Goal: Use online tool/utility: Utilize a website feature to perform a specific function

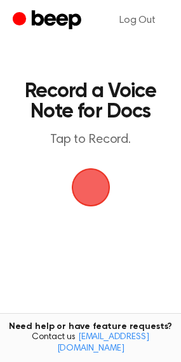
click at [96, 193] on span "button" at bounding box center [91, 188] width 36 height 36
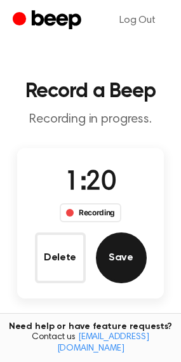
click at [145, 250] on div "Delete Save" at bounding box center [91, 258] width 112 height 51
click at [136, 252] on button "Save" at bounding box center [121, 258] width 51 height 51
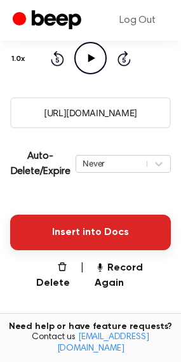
scroll to position [191, 0]
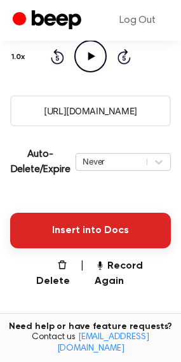
click at [81, 230] on button "Insert into Docs" at bounding box center [90, 231] width 161 height 36
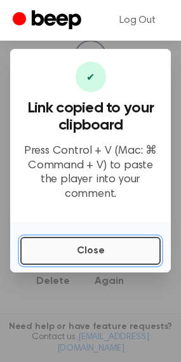
click at [53, 239] on button "Close" at bounding box center [90, 251] width 141 height 28
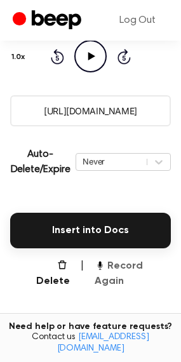
click at [137, 264] on button "Record Again" at bounding box center [133, 274] width 76 height 31
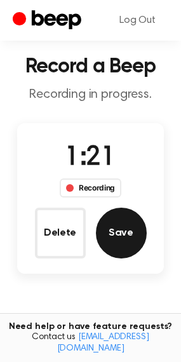
click at [120, 239] on button "Save" at bounding box center [121, 233] width 51 height 51
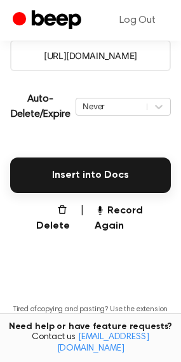
scroll to position [254, 0]
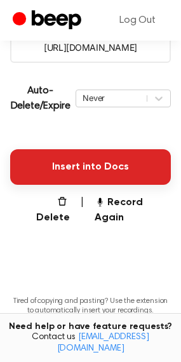
click at [64, 178] on button "Insert into Docs" at bounding box center [90, 167] width 161 height 36
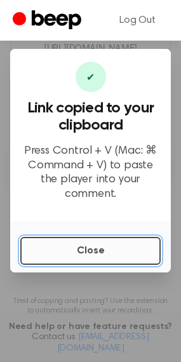
click at [77, 242] on button "Close" at bounding box center [90, 251] width 141 height 28
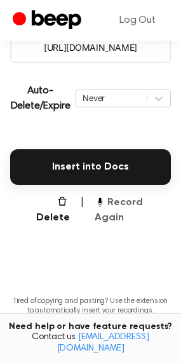
click at [120, 198] on button "Record Again" at bounding box center [133, 210] width 76 height 31
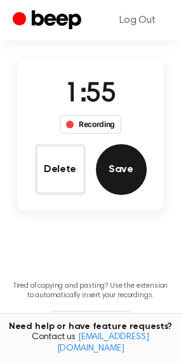
click at [117, 161] on button "Save" at bounding box center [121, 169] width 51 height 51
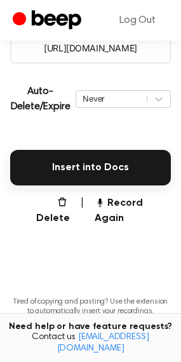
scroll to position [254, 0]
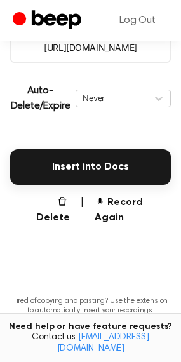
click at [28, 149] on button "Insert into Docs" at bounding box center [90, 167] width 161 height 36
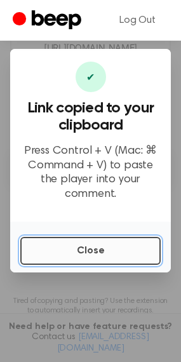
click at [111, 245] on button "Close" at bounding box center [90, 251] width 141 height 28
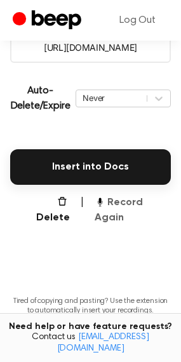
click at [111, 202] on button "Record Again" at bounding box center [133, 210] width 76 height 31
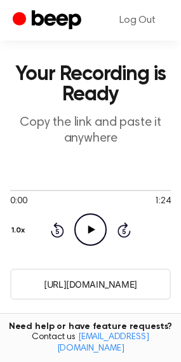
scroll to position [0, 0]
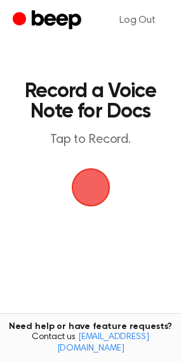
click at [90, 189] on span "button" at bounding box center [91, 188] width 36 height 36
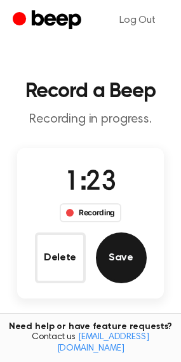
click at [132, 239] on button "Save" at bounding box center [121, 258] width 51 height 51
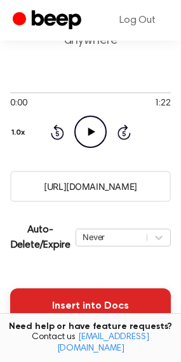
scroll to position [127, 0]
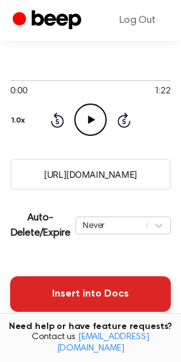
click at [75, 280] on button "Insert into Docs" at bounding box center [90, 295] width 161 height 36
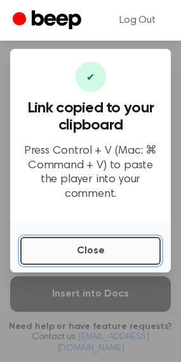
click at [90, 237] on button "Close" at bounding box center [90, 251] width 141 height 28
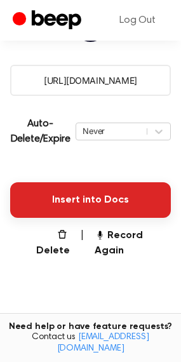
scroll to position [254, 0]
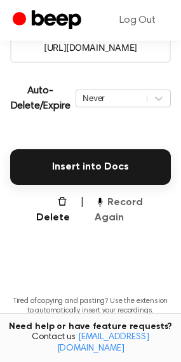
click at [122, 206] on button "Record Again" at bounding box center [133, 210] width 76 height 31
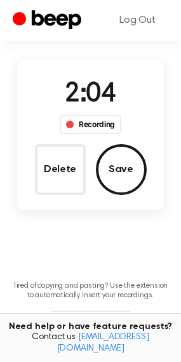
click at [145, 182] on div "Delete Save" at bounding box center [91, 169] width 112 height 51
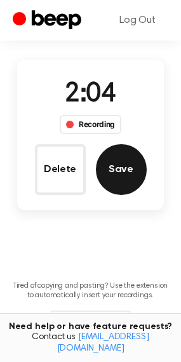
click at [131, 172] on button "Save" at bounding box center [121, 169] width 51 height 51
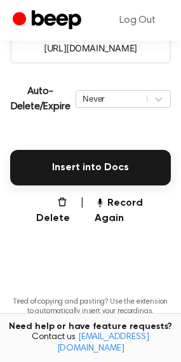
scroll to position [254, 0]
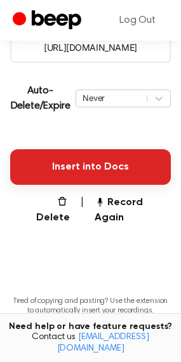
click at [89, 173] on button "Insert into Docs" at bounding box center [90, 167] width 161 height 36
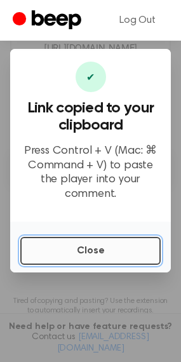
click at [120, 244] on button "Close" at bounding box center [90, 251] width 141 height 28
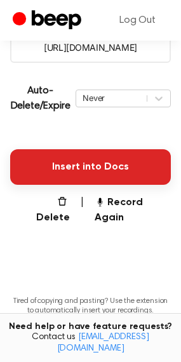
click at [84, 181] on button "Insert into Docs" at bounding box center [90, 167] width 161 height 36
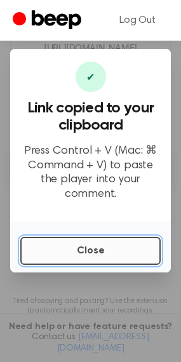
click at [62, 252] on button "Close" at bounding box center [90, 251] width 141 height 28
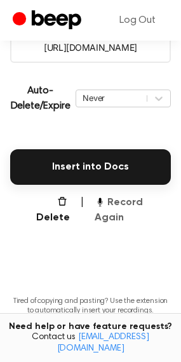
click at [109, 203] on button "Record Again" at bounding box center [133, 210] width 76 height 31
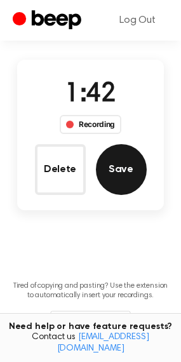
click at [139, 169] on button "Save" at bounding box center [121, 169] width 51 height 51
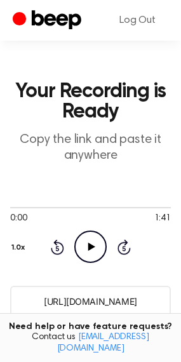
scroll to position [254, 0]
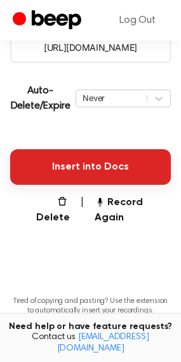
click at [106, 170] on button "Insert into Docs" at bounding box center [90, 167] width 161 height 36
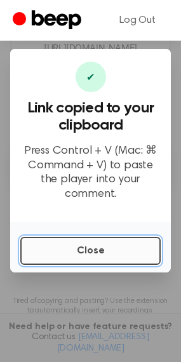
click at [102, 242] on button "Close" at bounding box center [90, 251] width 141 height 28
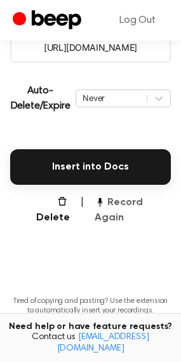
click at [109, 204] on button "Record Again" at bounding box center [133, 210] width 76 height 31
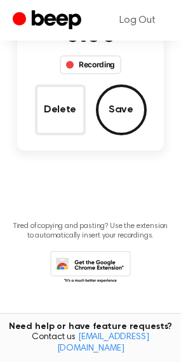
scroll to position [88, 0]
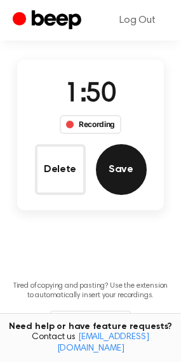
click at [125, 178] on button "Save" at bounding box center [121, 169] width 51 height 51
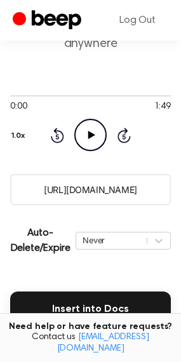
scroll to position [127, 0]
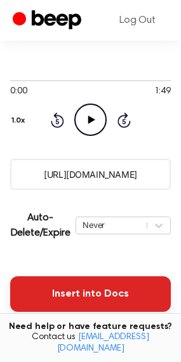
click at [64, 282] on button "Insert into Docs" at bounding box center [90, 295] width 161 height 36
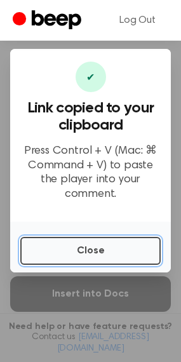
click at [83, 238] on button "Close" at bounding box center [90, 251] width 141 height 28
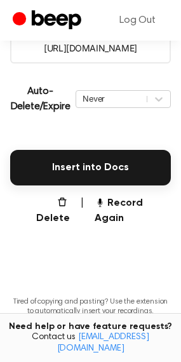
scroll to position [313, 0]
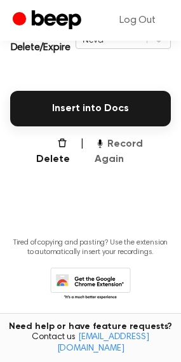
click at [111, 139] on button "Record Again" at bounding box center [133, 152] width 76 height 31
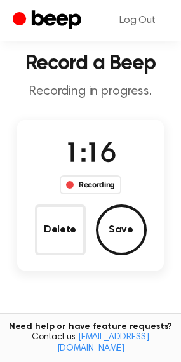
scroll to position [20, 0]
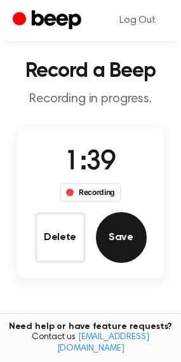
click at [134, 237] on button "Save" at bounding box center [121, 237] width 51 height 51
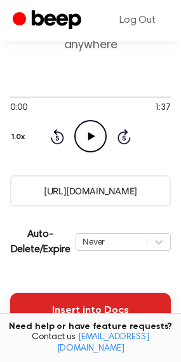
scroll to position [127, 0]
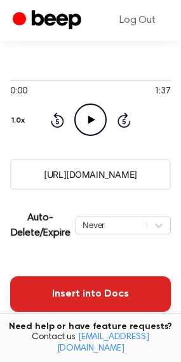
click at [94, 282] on button "Insert into Docs" at bounding box center [90, 295] width 161 height 36
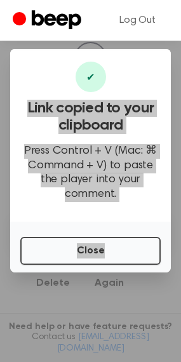
scroll to position [191, 0]
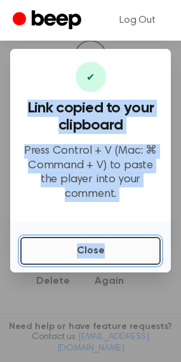
click at [71, 245] on button "Close" at bounding box center [90, 251] width 141 height 28
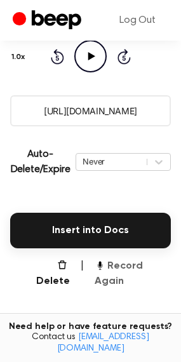
click at [107, 265] on button "Record Again" at bounding box center [133, 274] width 76 height 31
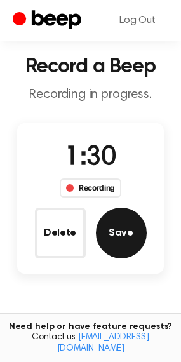
click at [127, 229] on button "Save" at bounding box center [121, 233] width 51 height 51
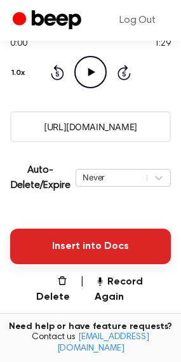
scroll to position [191, 0]
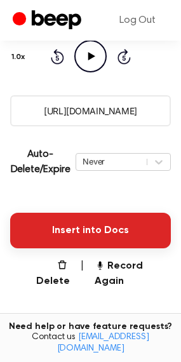
click at [97, 229] on button "Insert into Docs" at bounding box center [90, 231] width 161 height 36
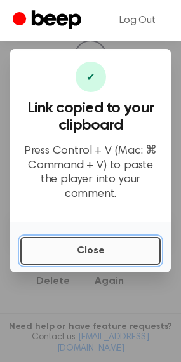
click at [78, 242] on button "Close" at bounding box center [90, 251] width 141 height 28
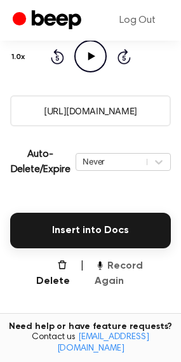
click at [120, 266] on button "Record Again" at bounding box center [133, 274] width 76 height 31
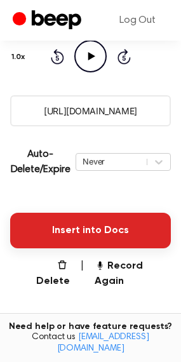
scroll to position [25, 0]
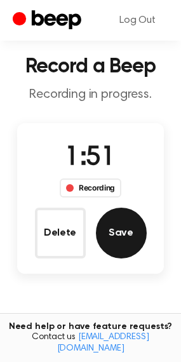
drag, startPoint x: 148, startPoint y: 226, endPoint x: 137, endPoint y: 222, distance: 11.7
click at [144, 224] on div "1:51 Recording Delete Save" at bounding box center [90, 199] width 147 height 120
click at [132, 222] on button "Save" at bounding box center [121, 233] width 51 height 51
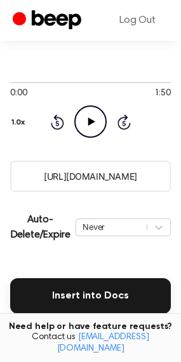
scroll to position [127, 0]
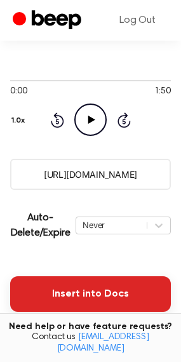
click at [76, 287] on button "Insert into Docs" at bounding box center [90, 295] width 161 height 36
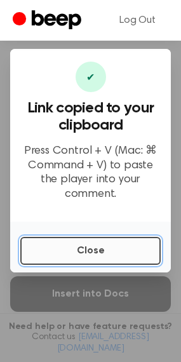
click at [105, 250] on button "Close" at bounding box center [90, 251] width 141 height 28
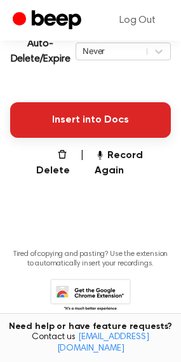
scroll to position [313, 0]
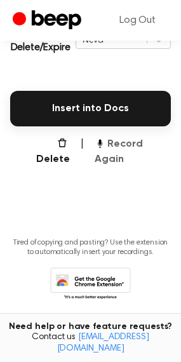
click at [120, 149] on button "Record Again" at bounding box center [133, 152] width 76 height 31
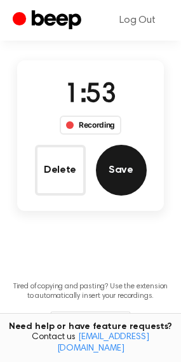
scroll to position [84, 0]
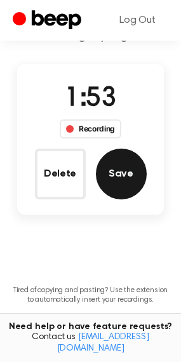
click at [136, 178] on button "Save" at bounding box center [121, 174] width 51 height 51
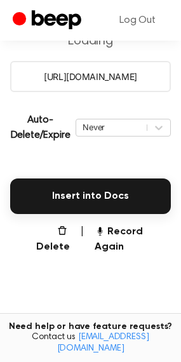
scroll to position [223, 0]
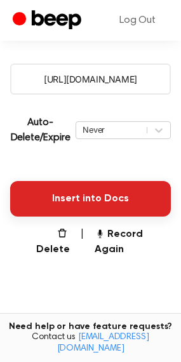
click at [80, 194] on button "Insert into Docs" at bounding box center [90, 199] width 161 height 36
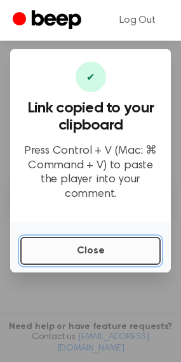
click at [81, 247] on button "Close" at bounding box center [90, 251] width 141 height 28
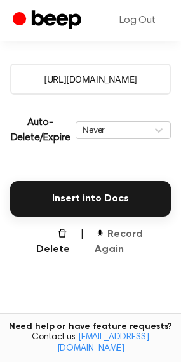
click at [114, 228] on button "Record Again" at bounding box center [133, 242] width 76 height 31
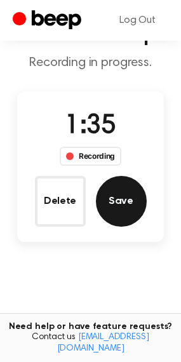
click at [121, 204] on button "Save" at bounding box center [121, 201] width 51 height 51
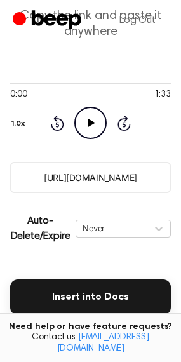
scroll to position [127, 0]
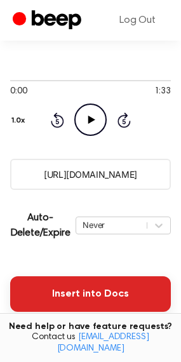
click at [72, 291] on button "Insert into Docs" at bounding box center [90, 295] width 161 height 36
